Goal: Navigation & Orientation: Find specific page/section

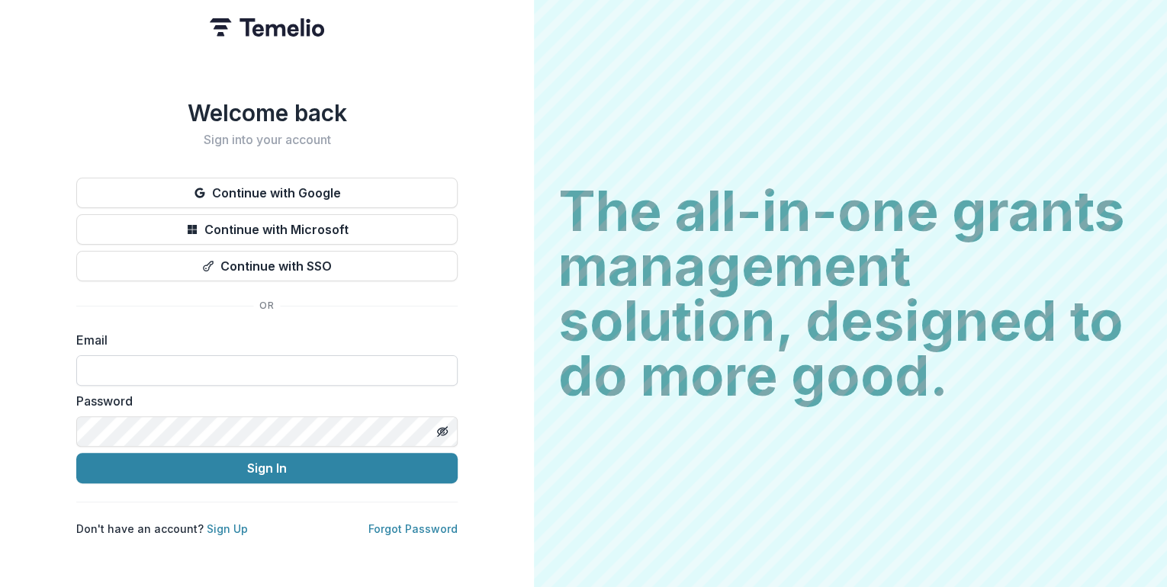
click at [126, 359] on input at bounding box center [266, 370] width 381 height 31
type input "**********"
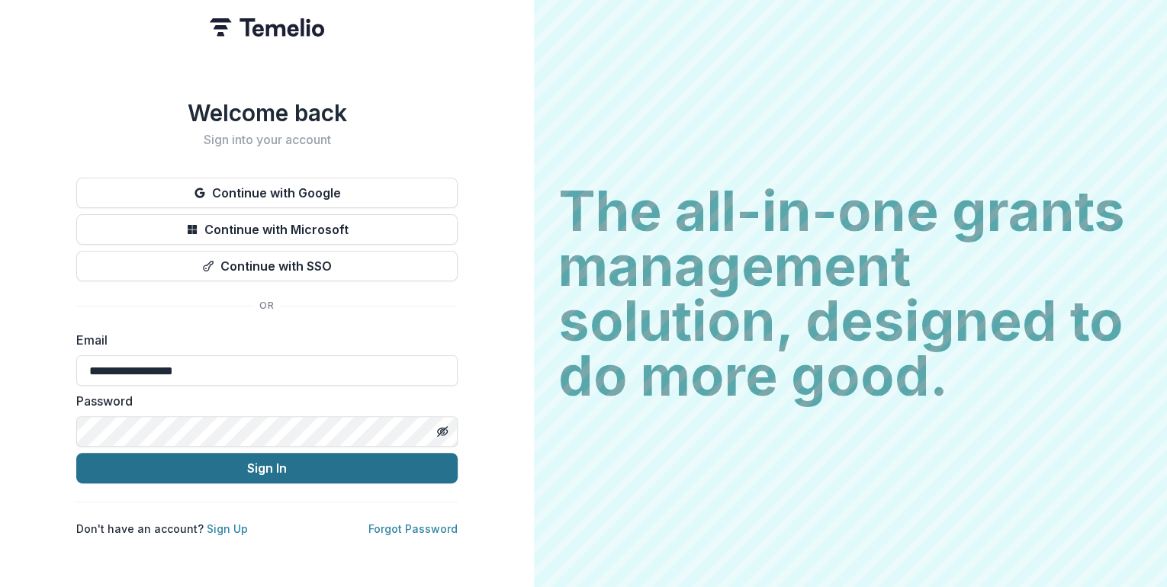
click at [244, 464] on button "Sign In" at bounding box center [266, 468] width 381 height 31
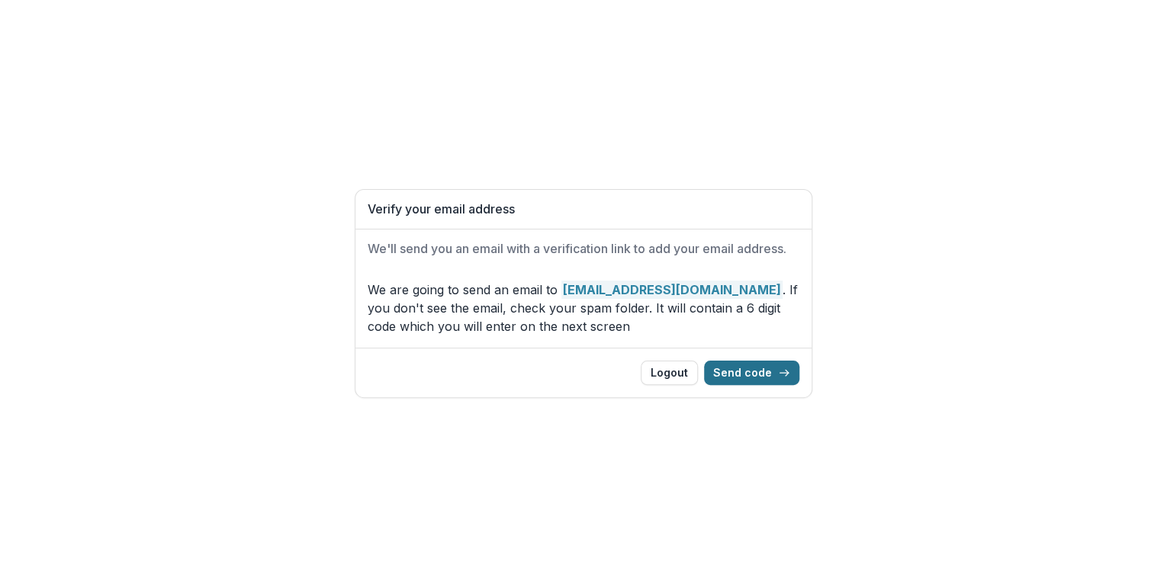
click at [749, 371] on button "Send code" at bounding box center [751, 373] width 95 height 24
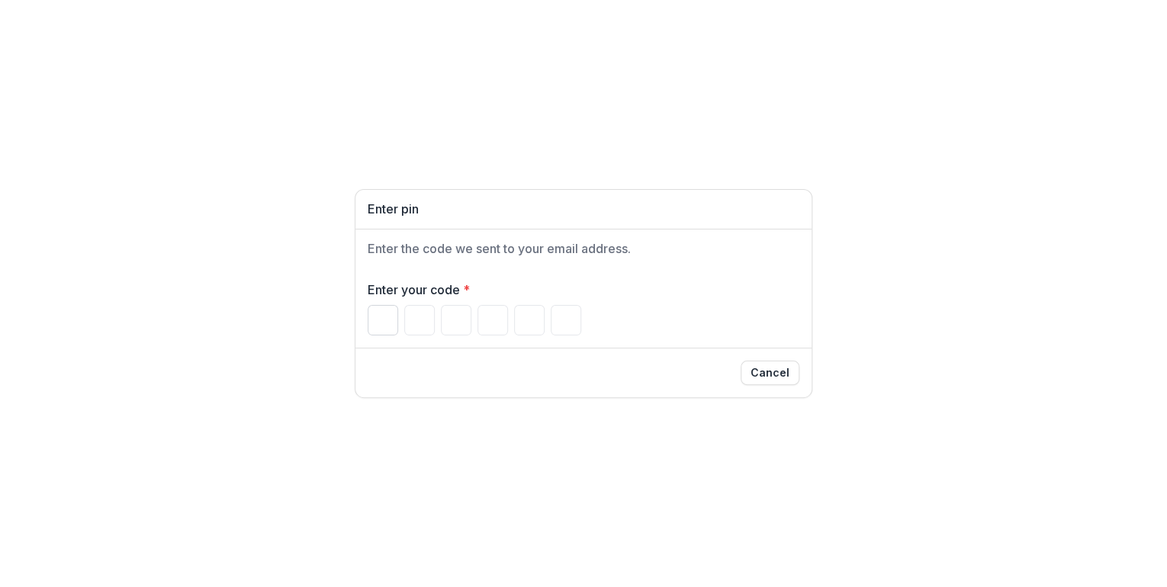
type input "*"
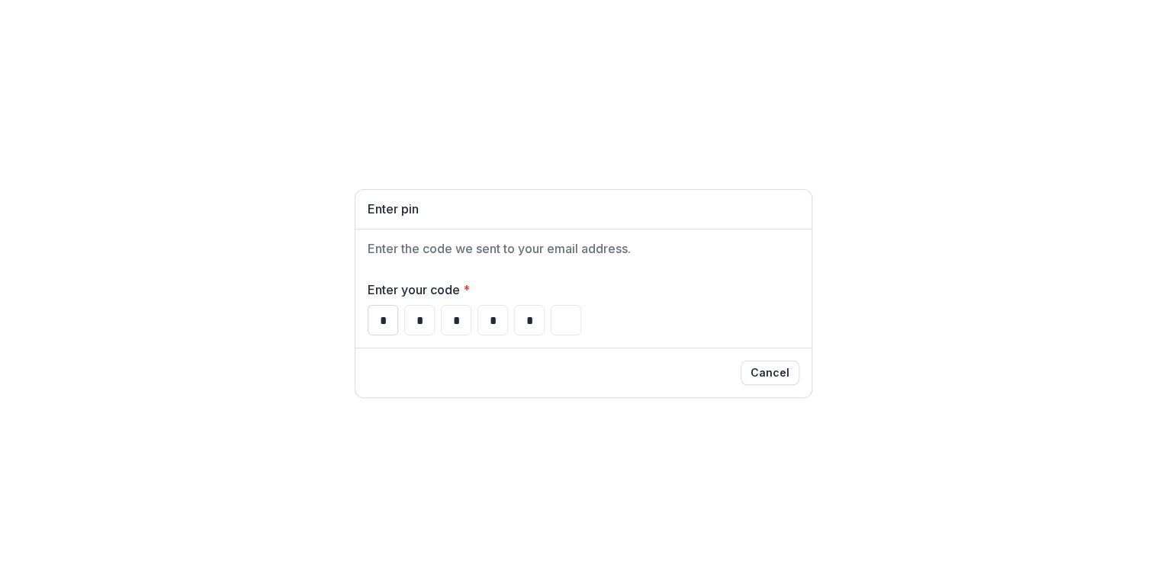
type input "*"
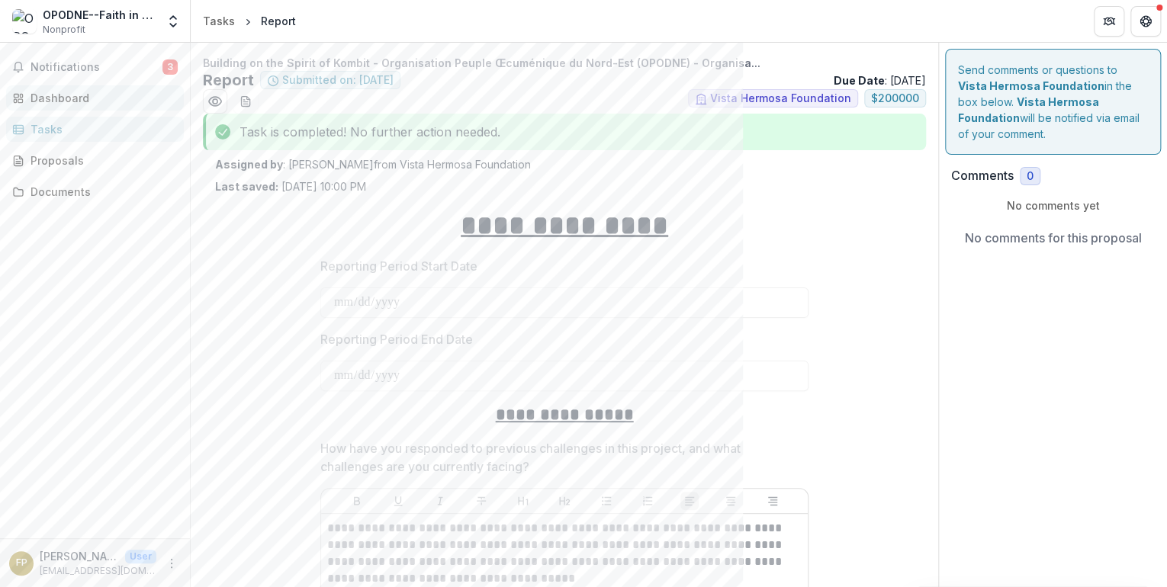
click at [58, 97] on div "Dashboard" at bounding box center [101, 98] width 141 height 16
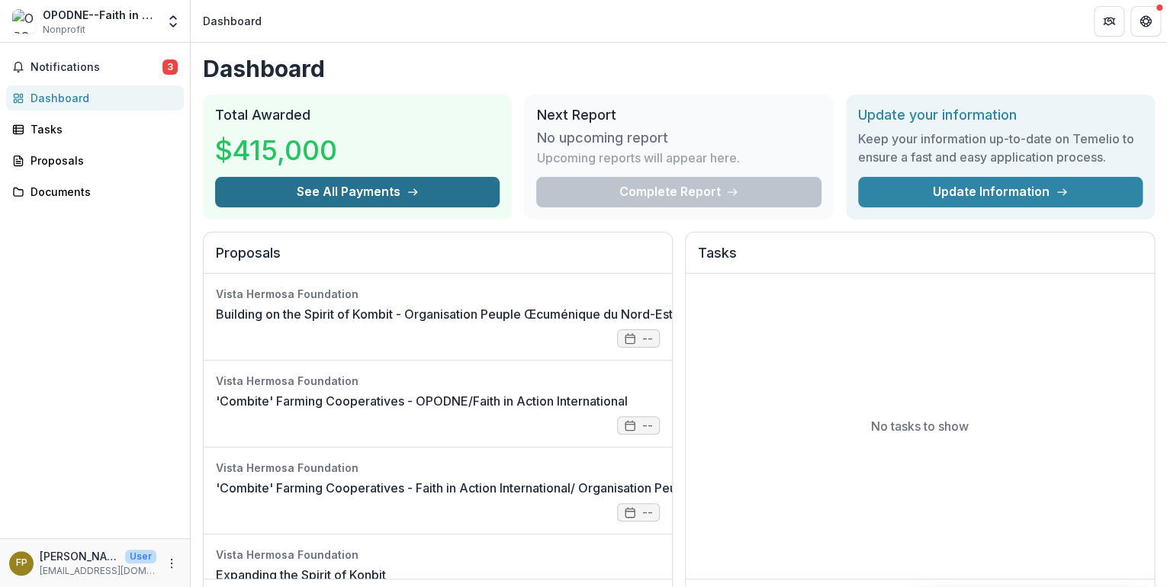
click at [369, 183] on button "See All Payments" at bounding box center [357, 192] width 285 height 31
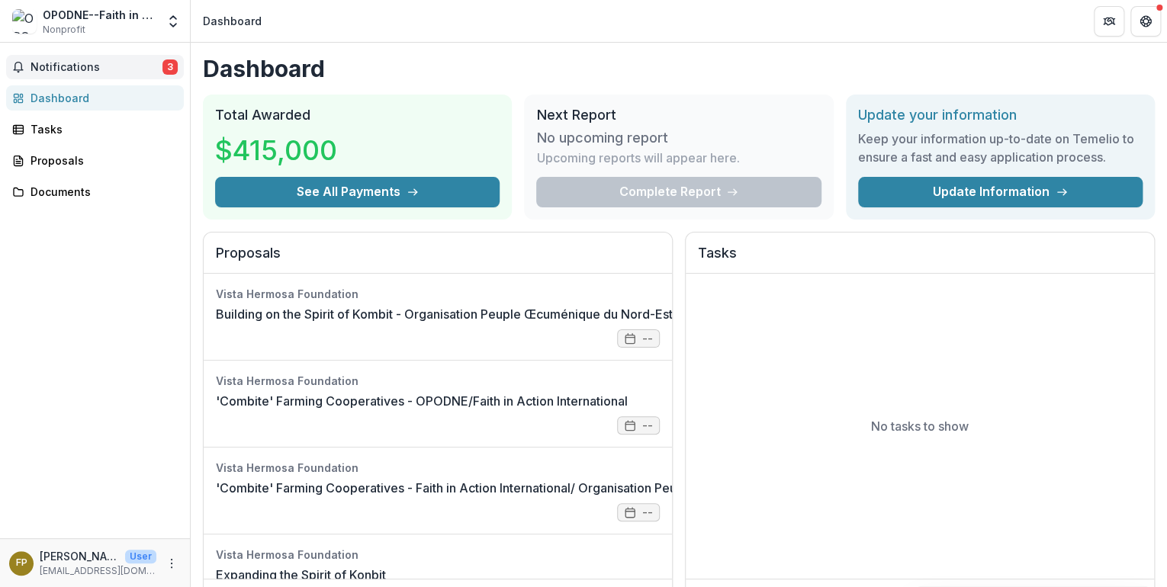
click at [55, 61] on span "Notifications" at bounding box center [97, 67] width 132 height 13
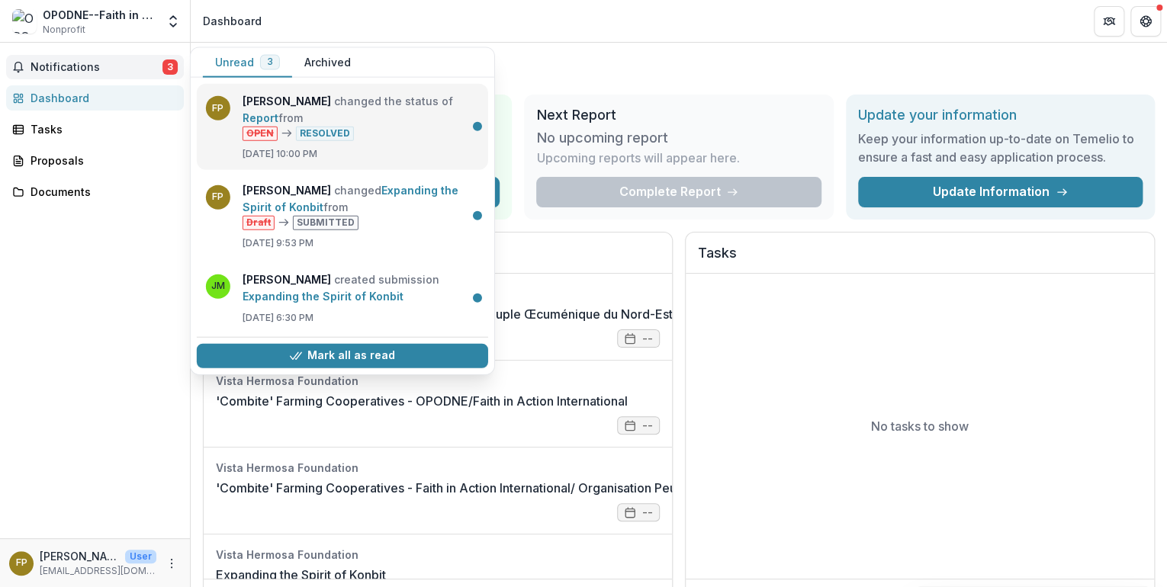
click at [278, 124] on link "Report" at bounding box center [261, 117] width 36 height 13
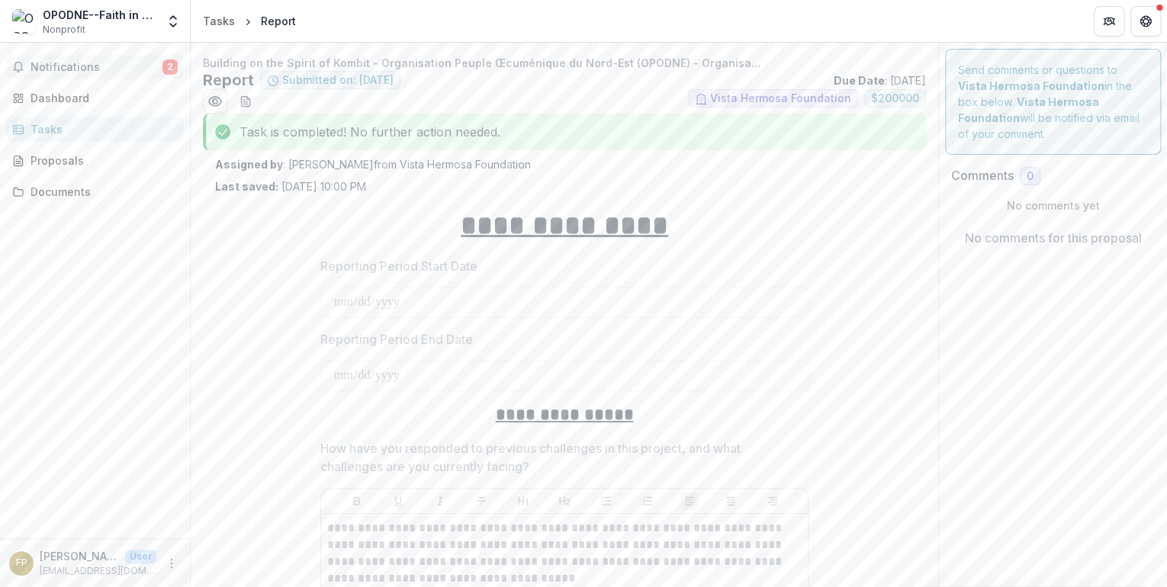
click at [56, 62] on span "Notifications" at bounding box center [97, 67] width 132 height 13
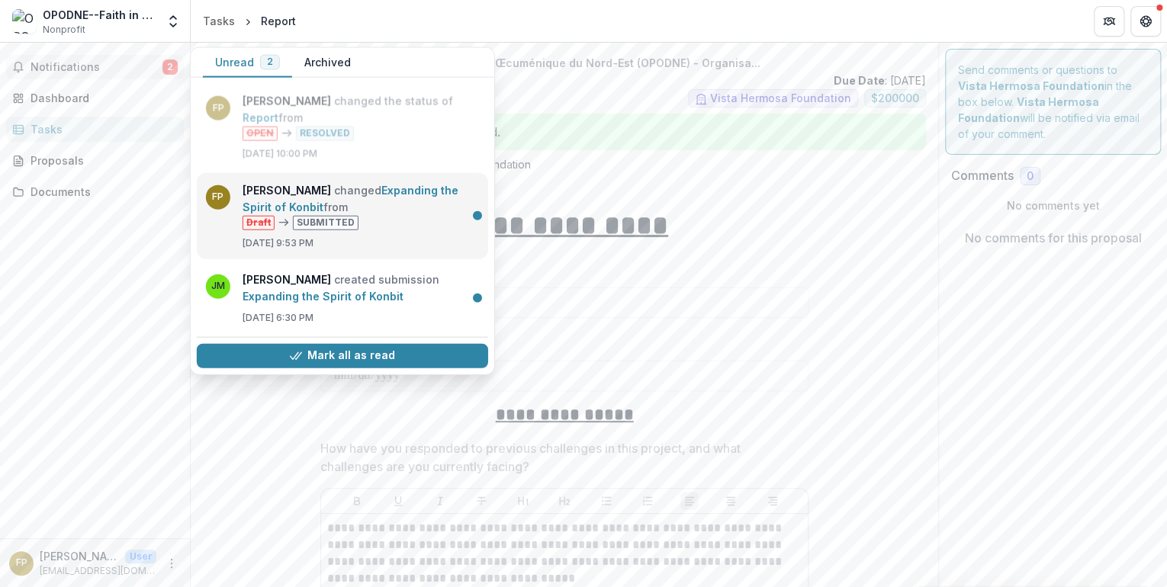
click at [267, 204] on link "Expanding the Spirit of Konbit" at bounding box center [351, 198] width 216 height 30
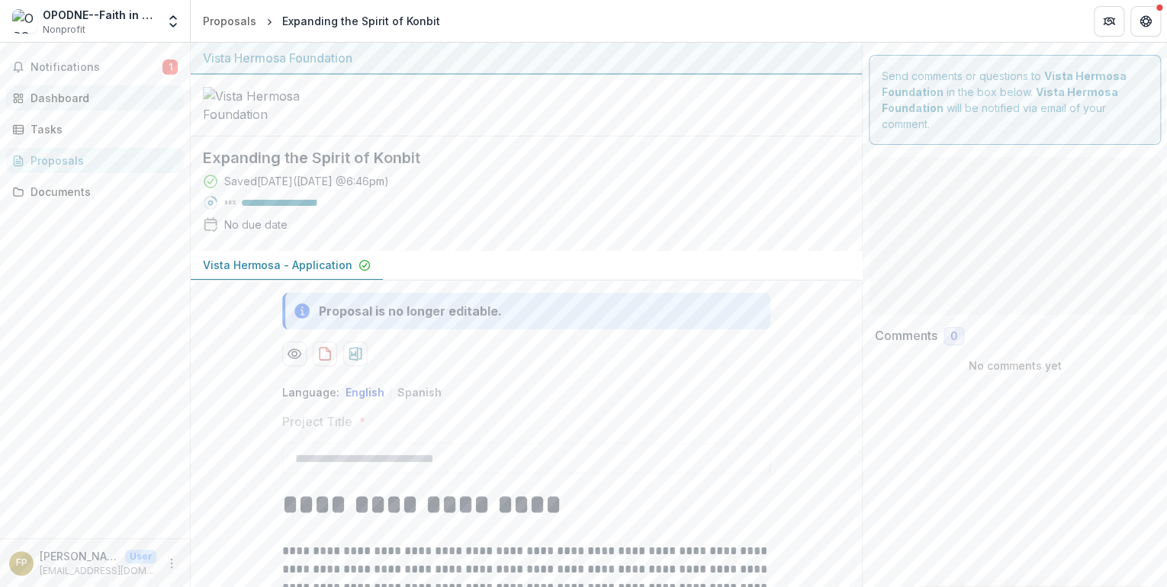
click at [51, 71] on span "Notifications" at bounding box center [97, 67] width 132 height 13
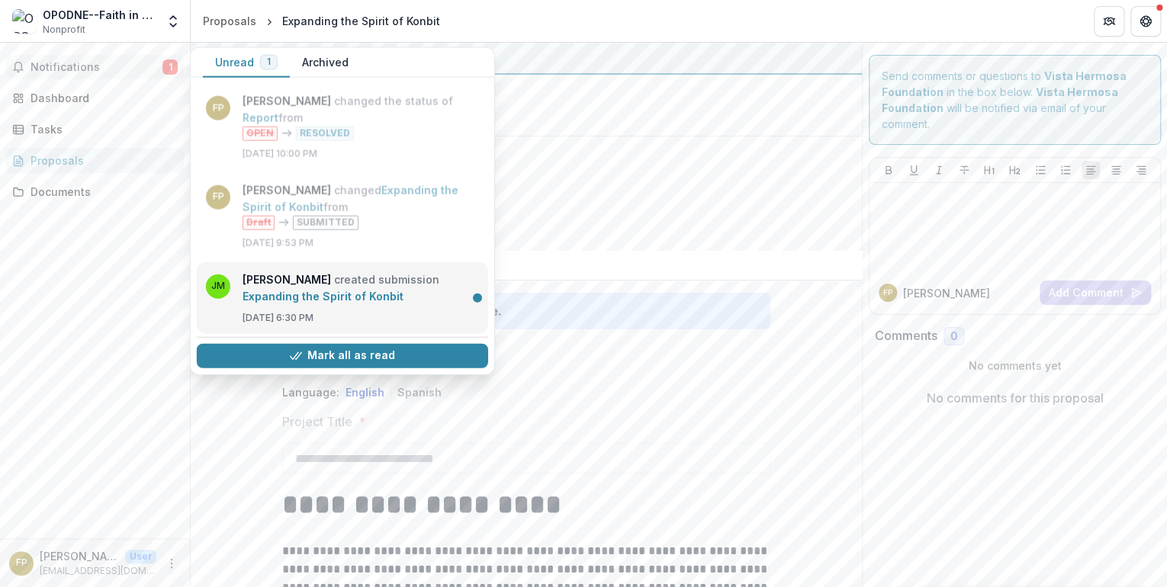
click at [294, 289] on link "Expanding the Spirit of Konbit" at bounding box center [323, 295] width 161 height 13
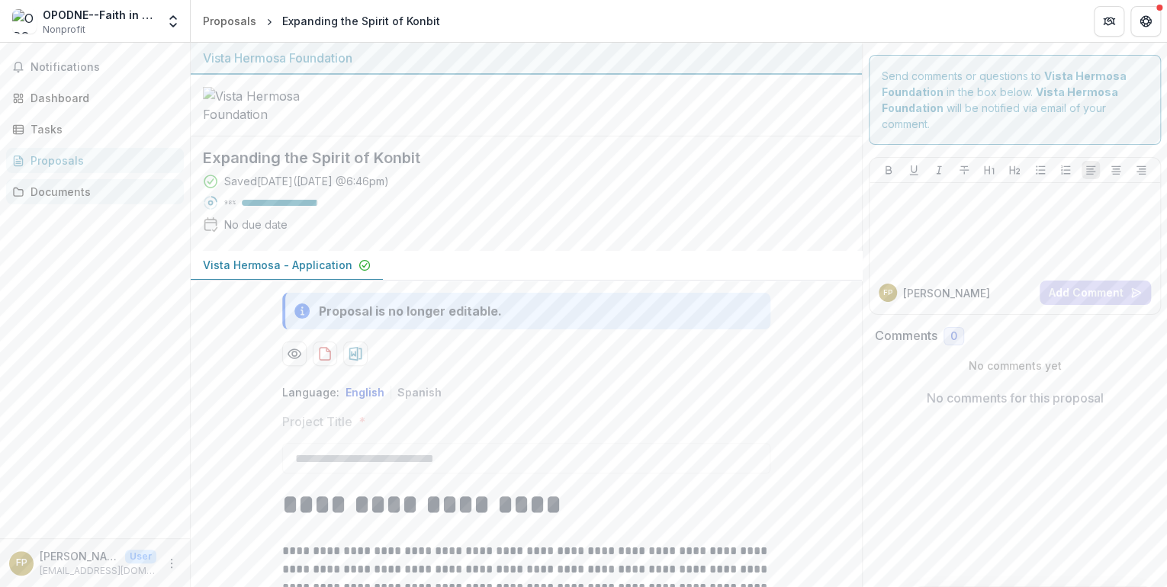
click at [50, 189] on div "Documents" at bounding box center [101, 192] width 141 height 16
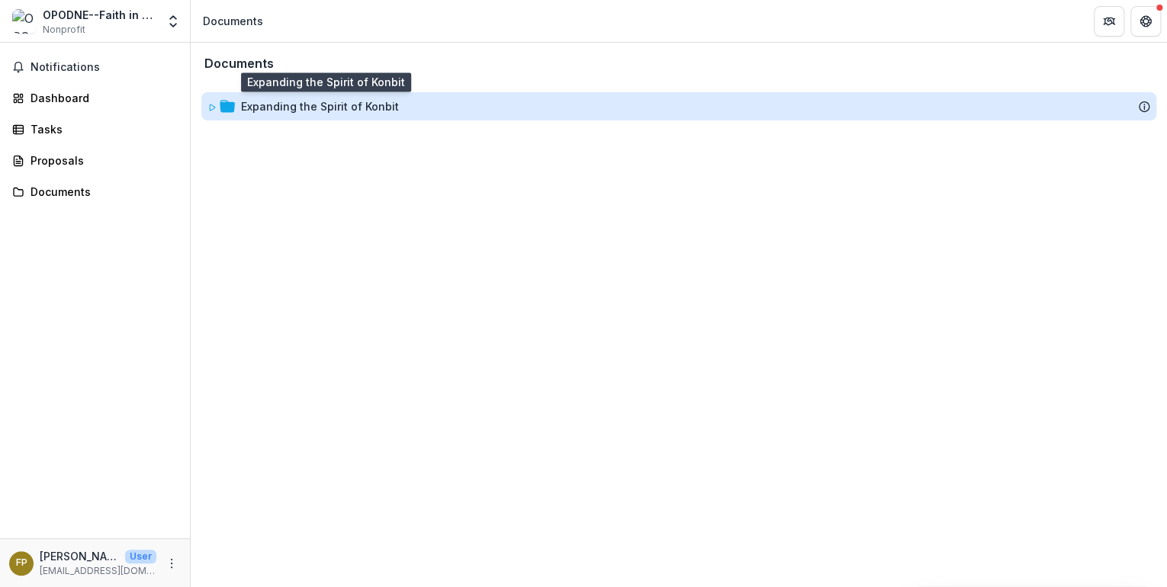
click at [330, 108] on div "Expanding the Spirit of Konbit" at bounding box center [320, 106] width 158 height 16
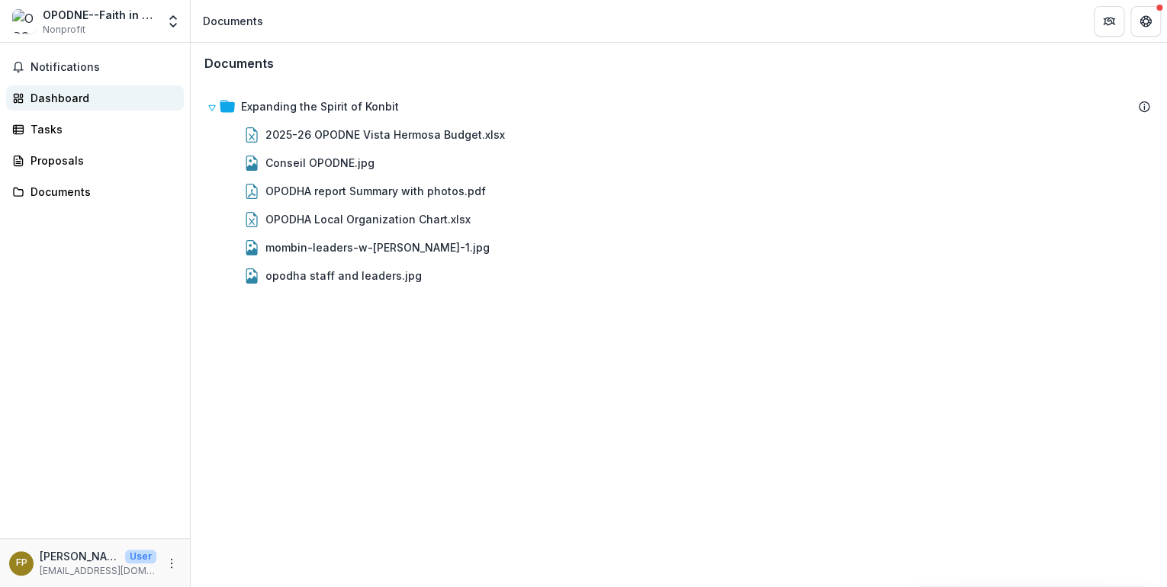
click at [37, 98] on div "Dashboard" at bounding box center [101, 98] width 141 height 16
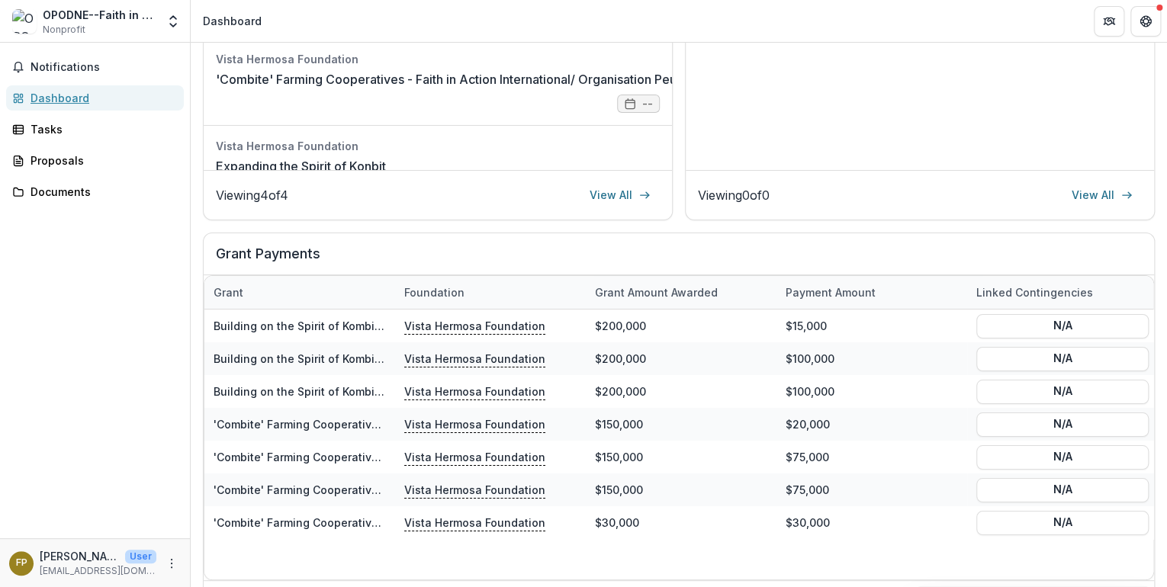
scroll to position [457, 0]
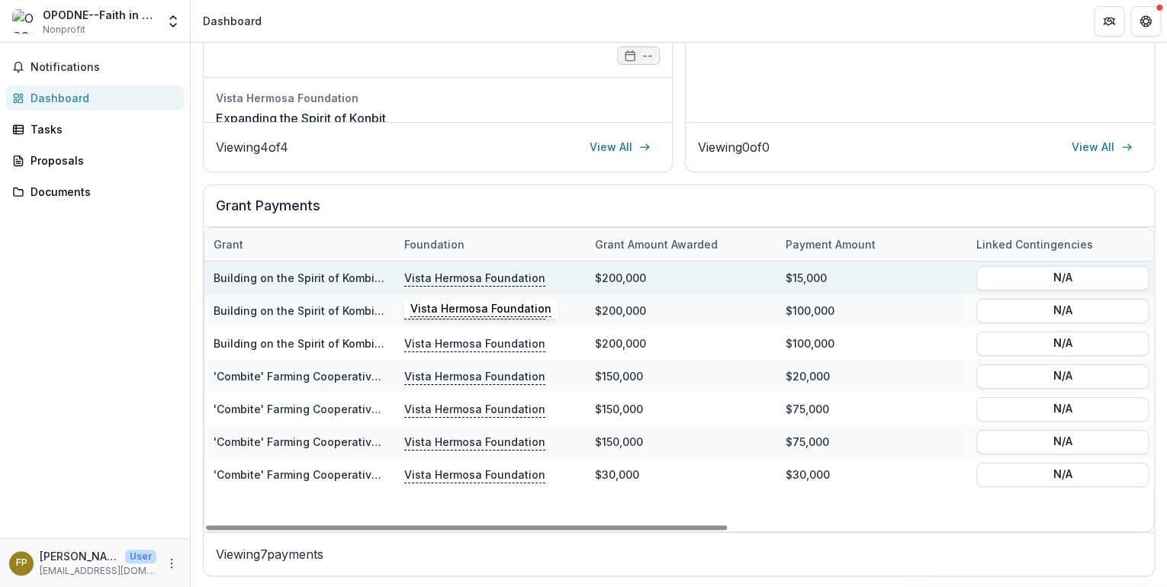
click at [408, 275] on p "Vista Hermosa Foundation" at bounding box center [474, 277] width 141 height 17
click at [417, 274] on p "Vista Hermosa Foundation" at bounding box center [474, 277] width 141 height 17
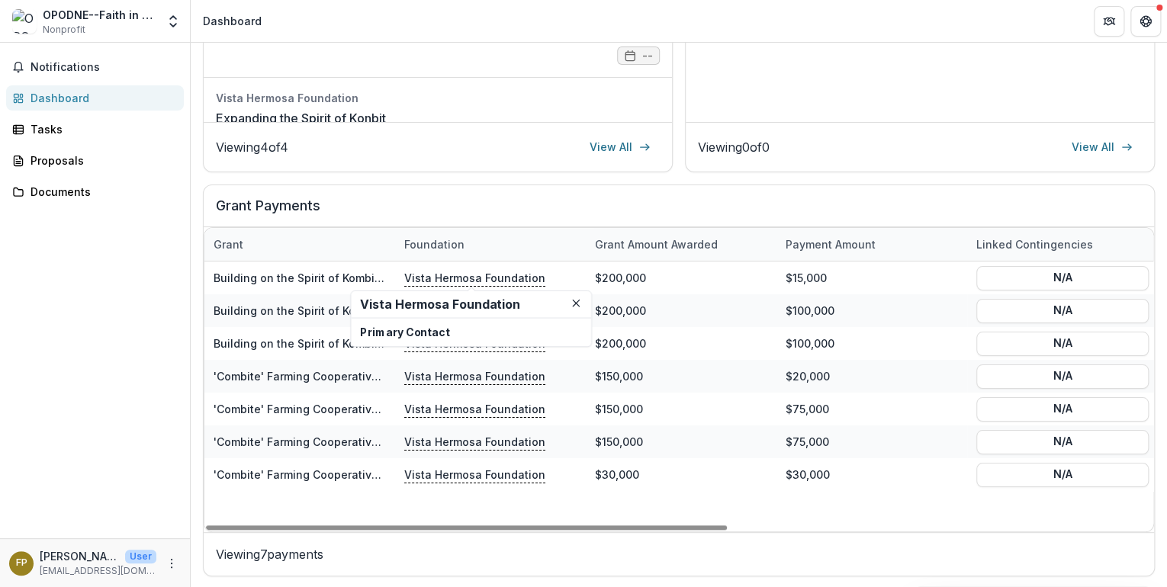
click at [546, 217] on h2 "Grant Payments" at bounding box center [679, 212] width 926 height 29
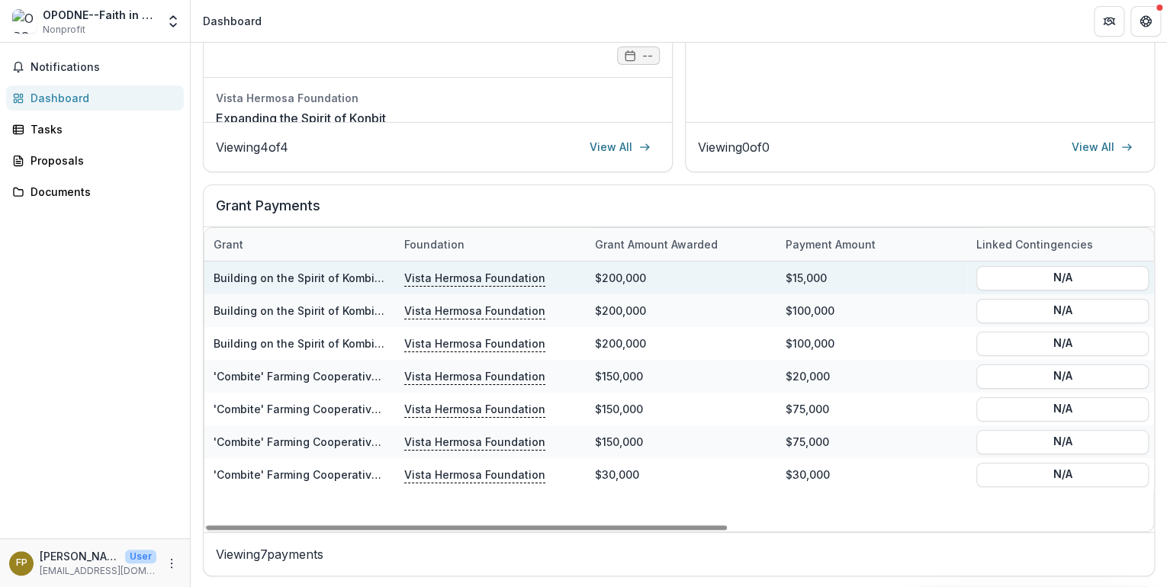
click at [493, 275] on p "Vista Hermosa Foundation" at bounding box center [474, 277] width 141 height 17
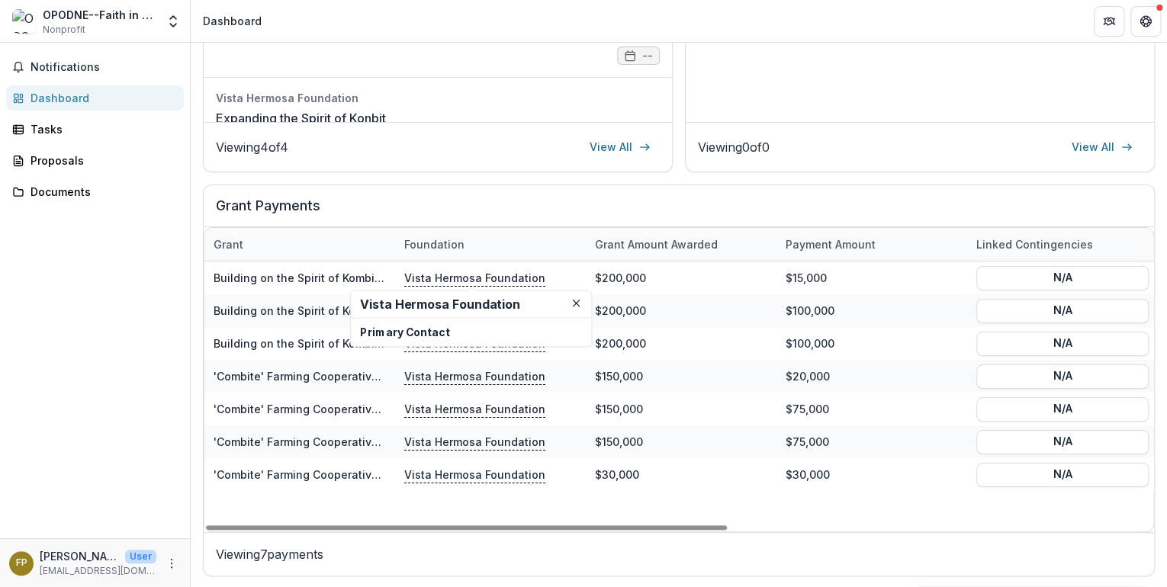
click at [513, 216] on h2 "Grant Payments" at bounding box center [679, 212] width 926 height 29
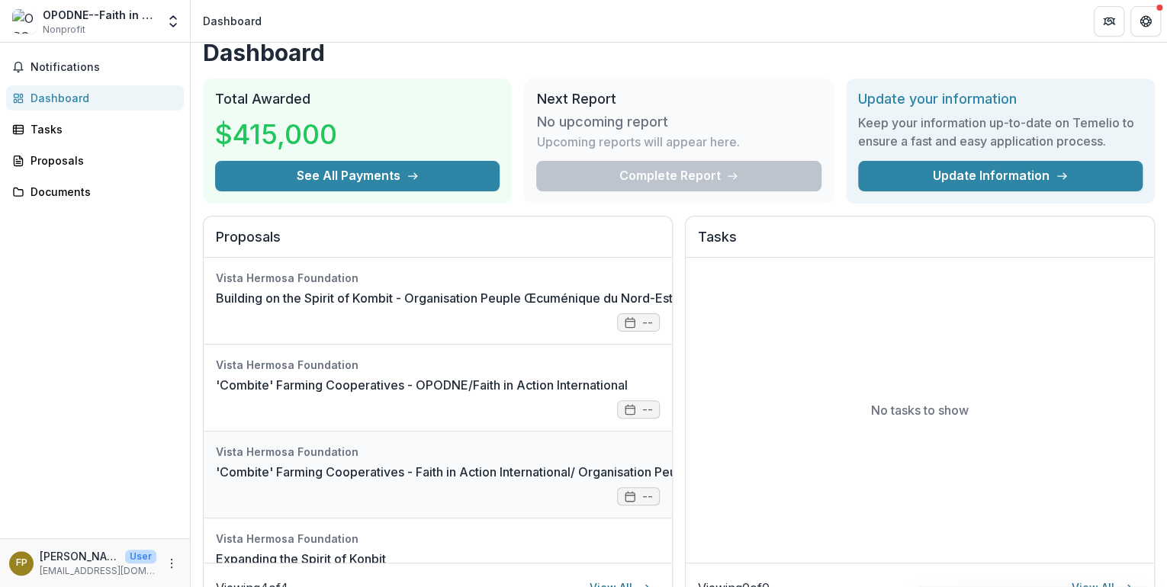
scroll to position [0, 0]
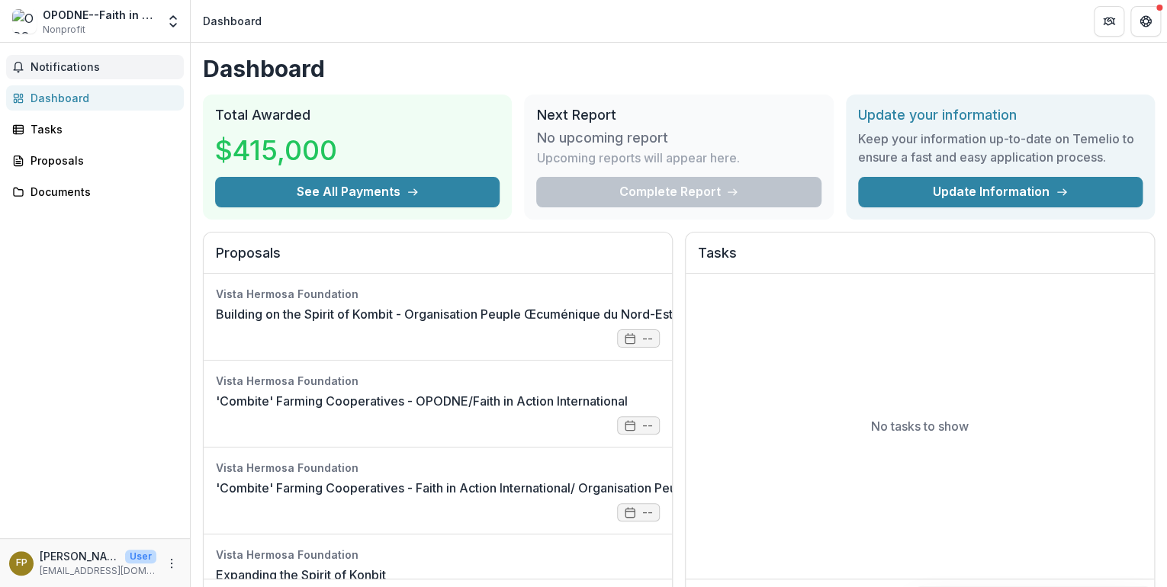
click at [70, 71] on span "Notifications" at bounding box center [104, 67] width 147 height 13
click at [28, 130] on link "Tasks" at bounding box center [95, 129] width 178 height 25
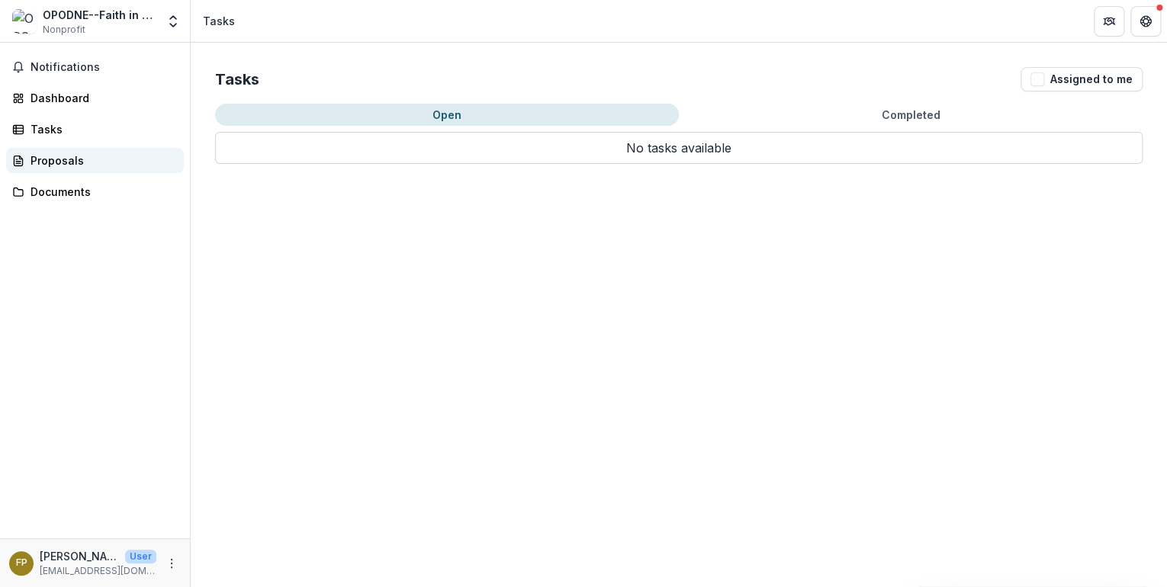
click at [79, 162] on div "Proposals" at bounding box center [101, 161] width 141 height 16
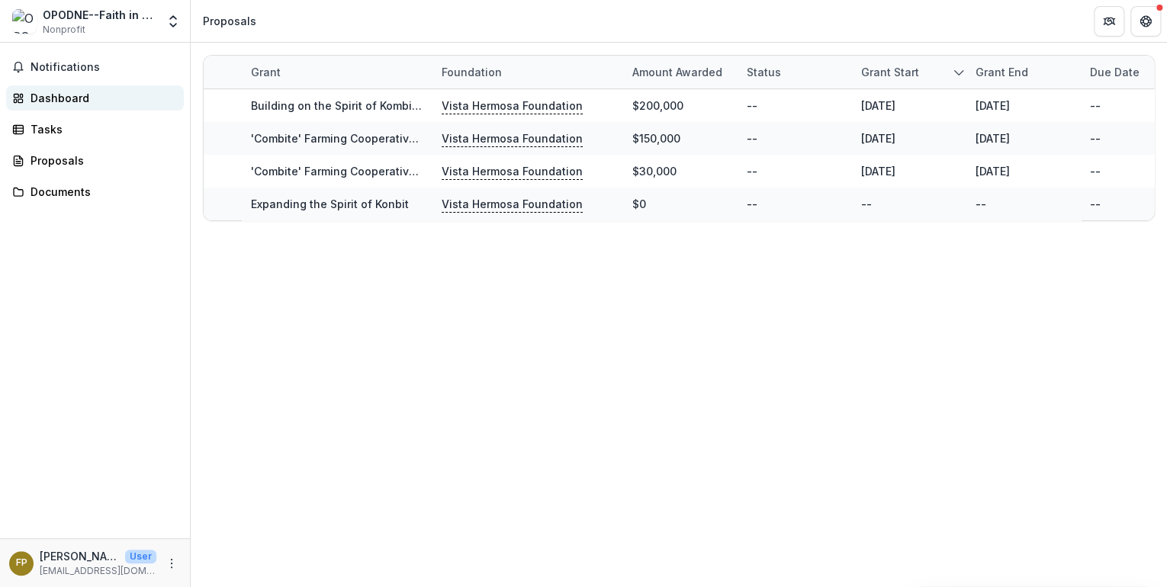
click at [55, 102] on div "Dashboard" at bounding box center [101, 98] width 141 height 16
